Goal: Task Accomplishment & Management: Complete application form

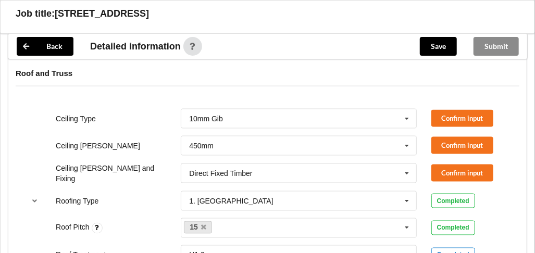
scroll to position [625, 0]
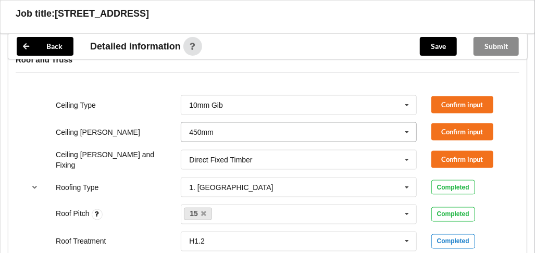
click at [408, 132] on icon at bounding box center [407, 132] width 16 height 19
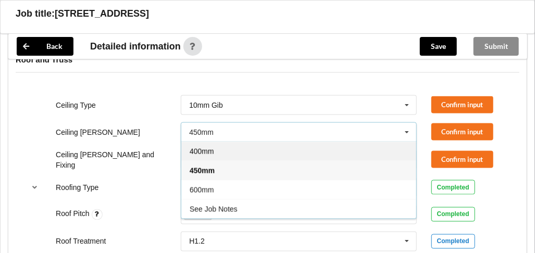
click at [352, 145] on div "400mm" at bounding box center [298, 151] width 235 height 19
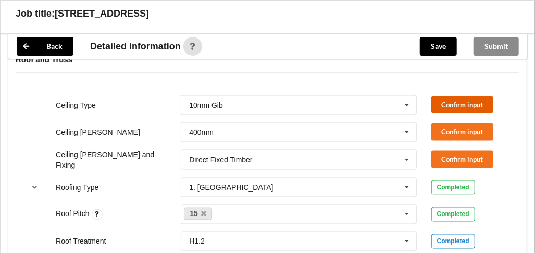
click at [458, 106] on button "Confirm input" at bounding box center [463, 104] width 62 height 17
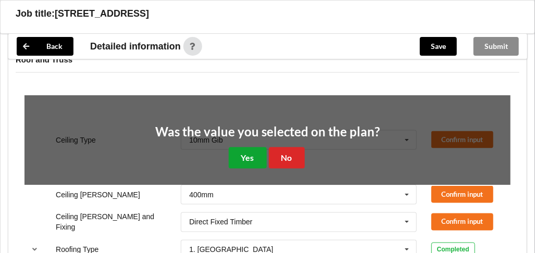
click at [248, 158] on button "Yes" at bounding box center [248, 157] width 38 height 21
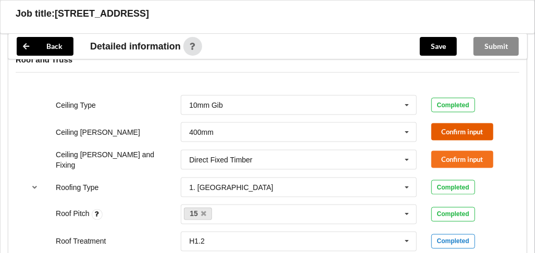
click at [448, 132] on button "Confirm input" at bounding box center [463, 132] width 62 height 17
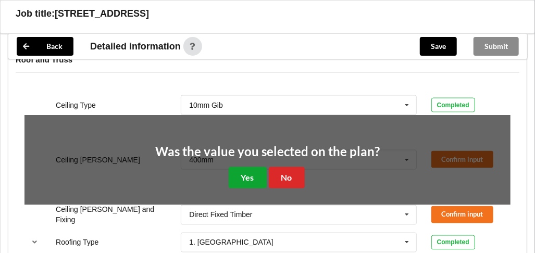
click at [241, 175] on button "Yes" at bounding box center [248, 177] width 38 height 21
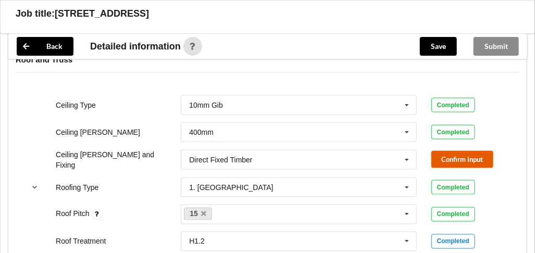
click at [466, 159] on button "Confirm input" at bounding box center [463, 159] width 62 height 17
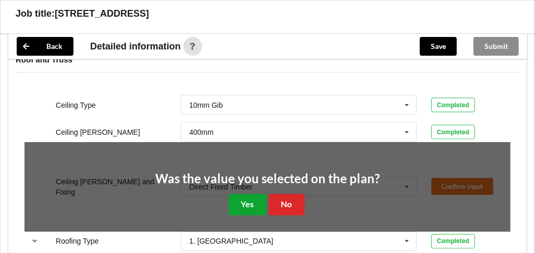
click at [254, 194] on button "Yes" at bounding box center [248, 204] width 38 height 21
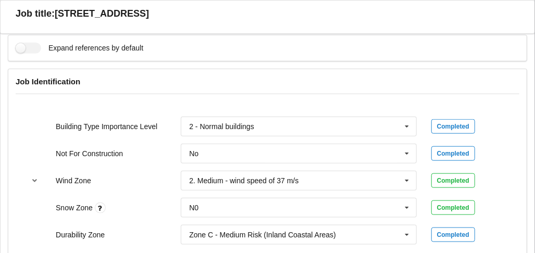
scroll to position [510, 0]
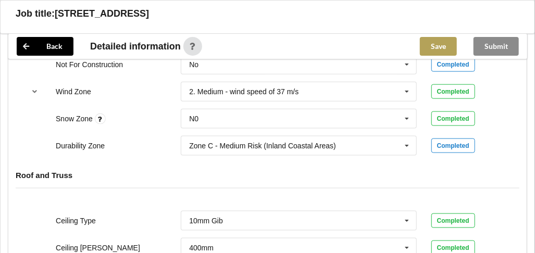
click at [444, 46] on button "Save" at bounding box center [438, 46] width 37 height 19
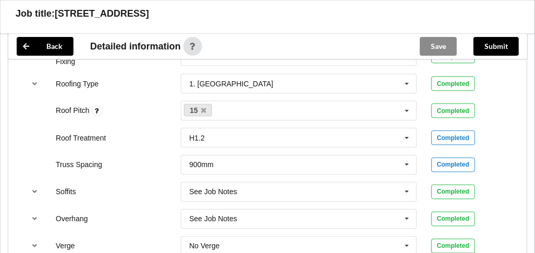
scroll to position [670, 0]
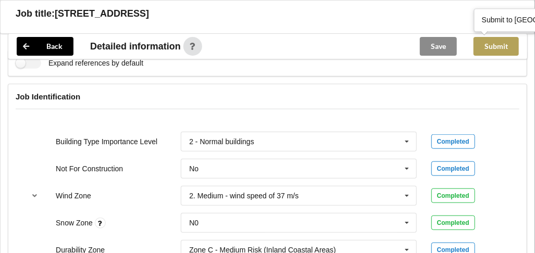
click at [495, 48] on button "Submit" at bounding box center [496, 46] width 45 height 19
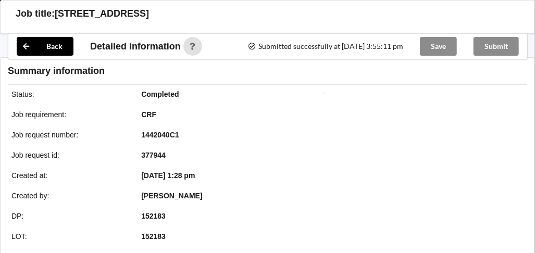
scroll to position [358, 0]
